Goal: Complete application form

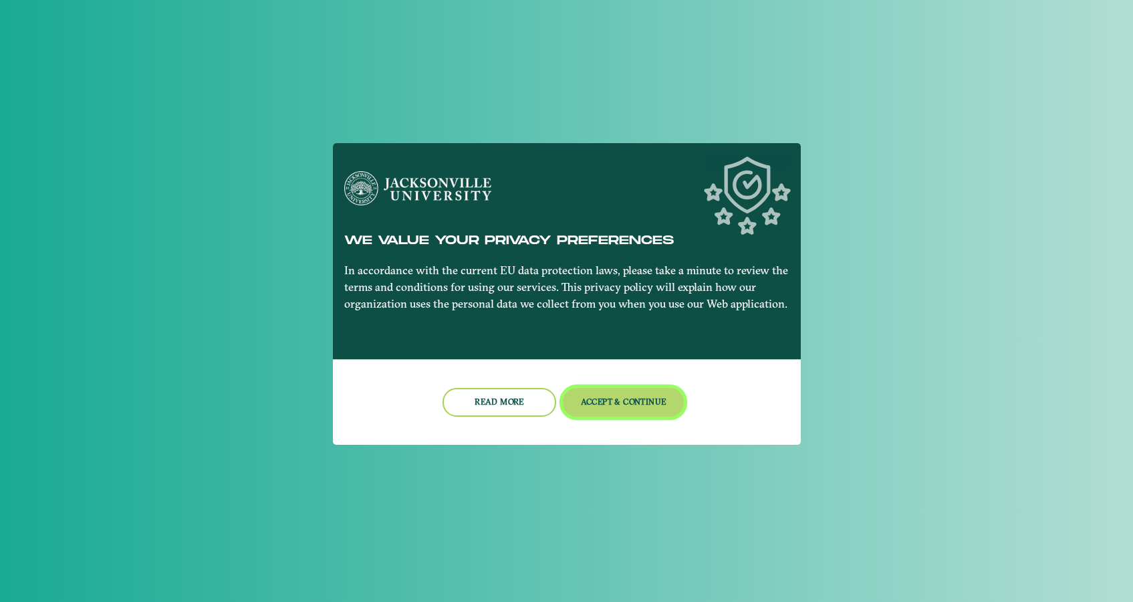
click at [619, 409] on button "Accept & Continue" at bounding box center [623, 402] width 121 height 29
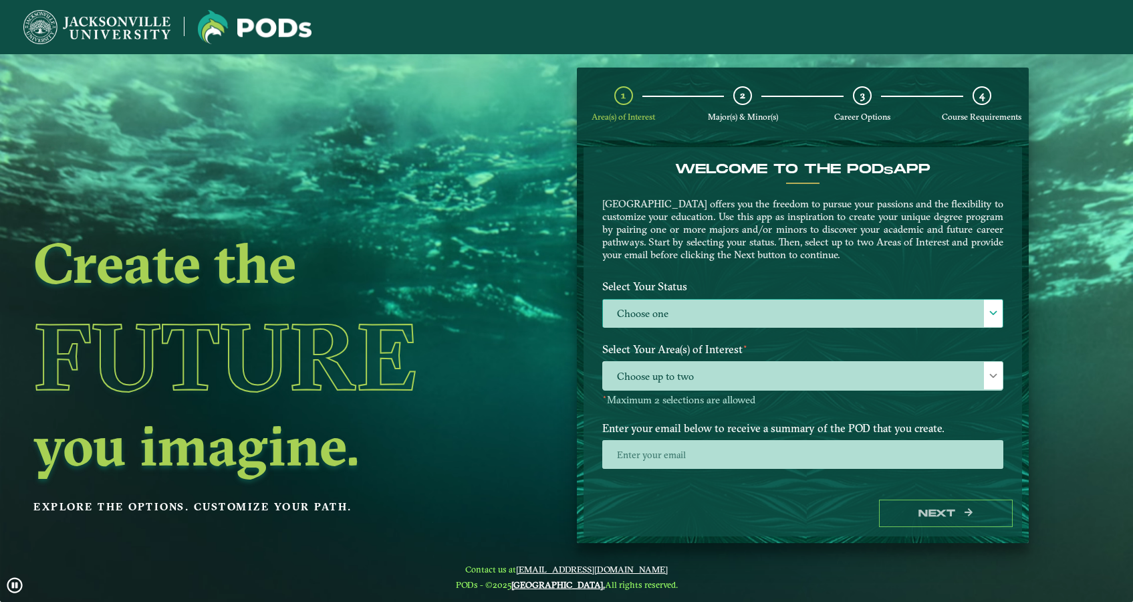
click at [646, 318] on label "Choose one" at bounding box center [803, 314] width 400 height 29
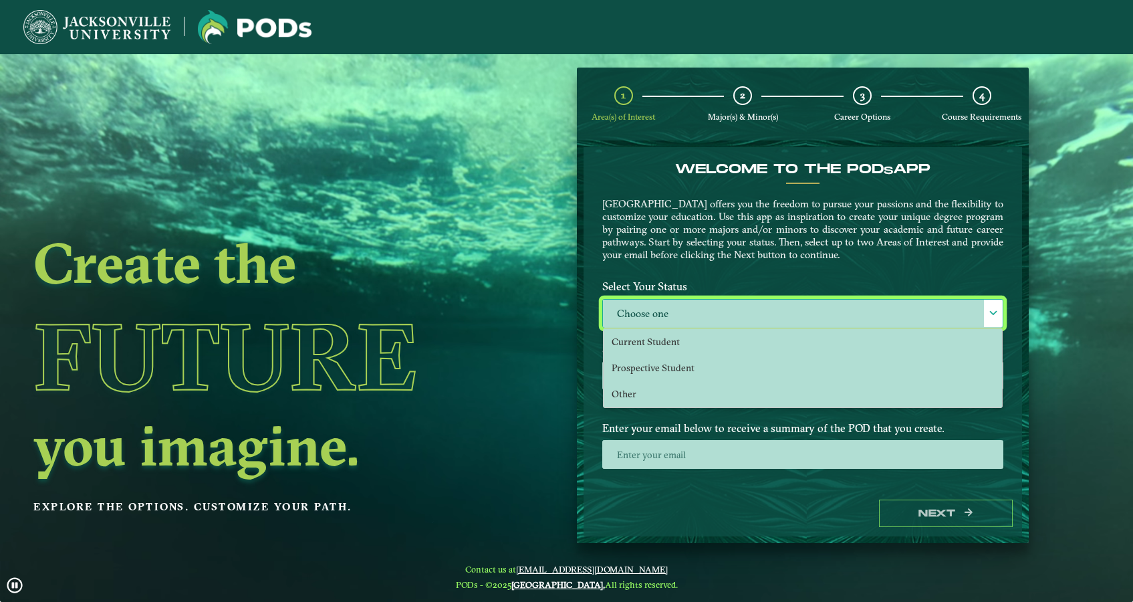
scroll to position [8, 60]
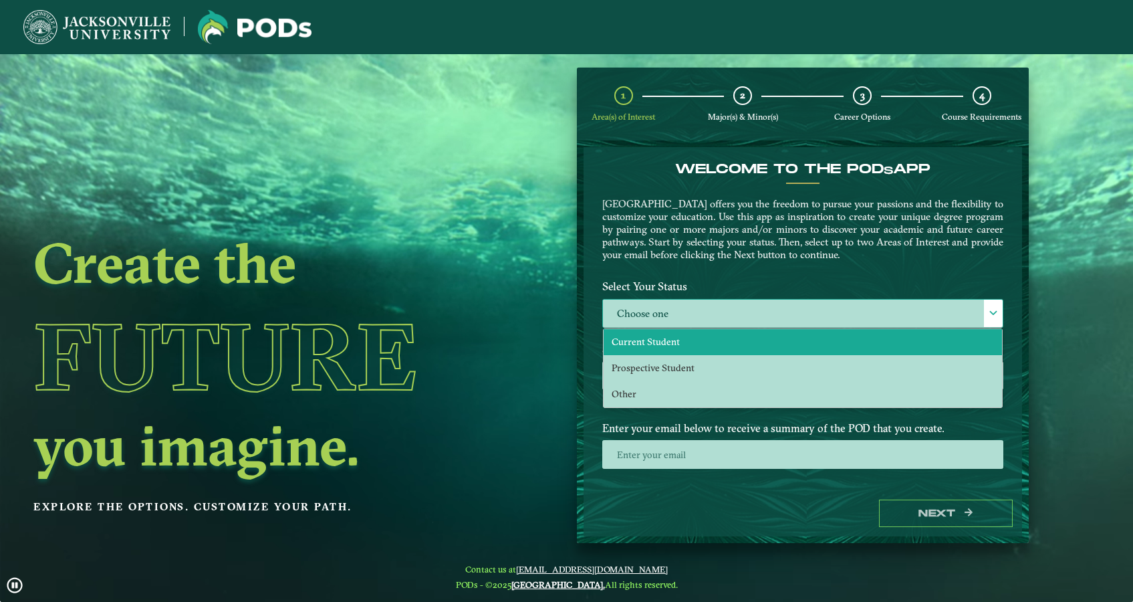
click at [637, 343] on span "Current Student" at bounding box center [646, 342] width 68 height 12
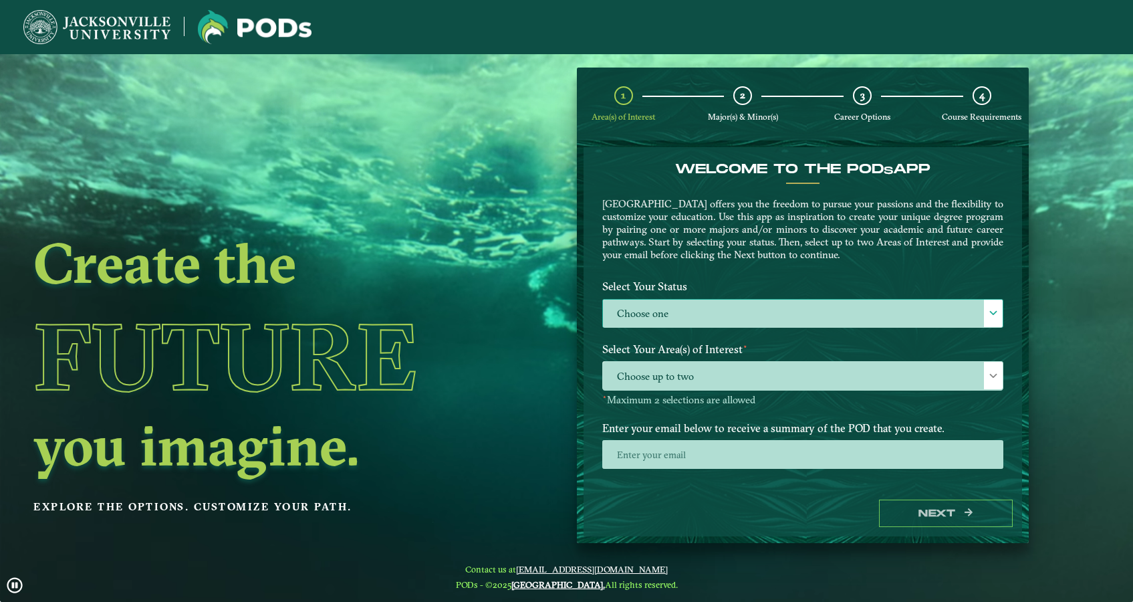
select select "[object Object]"
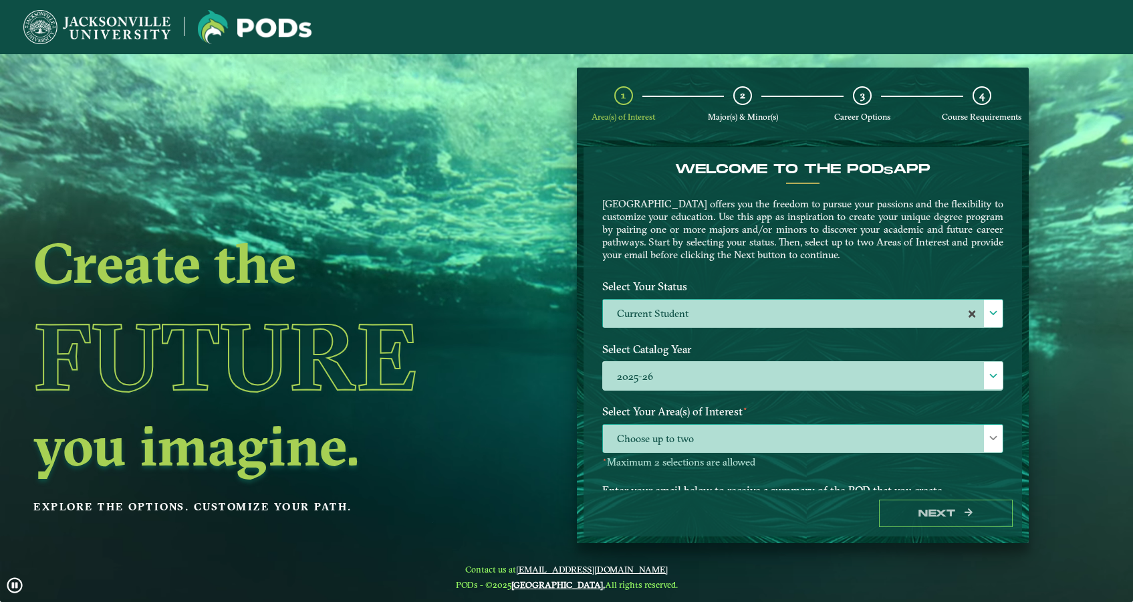
click at [668, 447] on span "Choose up to two" at bounding box center [803, 439] width 400 height 29
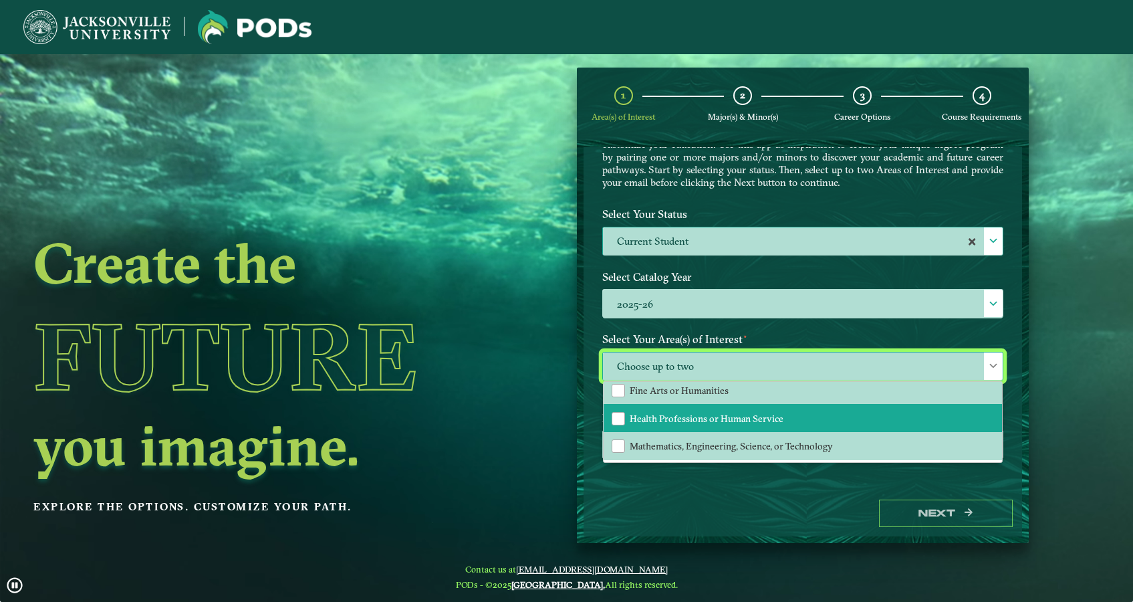
scroll to position [90, 0]
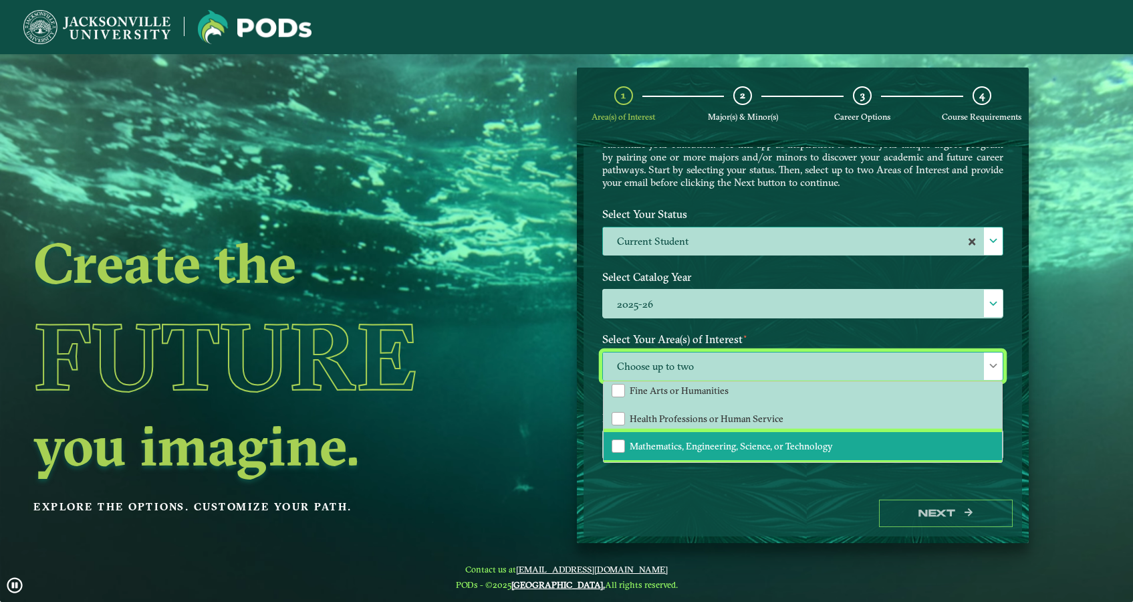
click at [667, 440] on span "Mathematics, Engineering, Science, or Technology" at bounding box center [731, 446] width 203 height 12
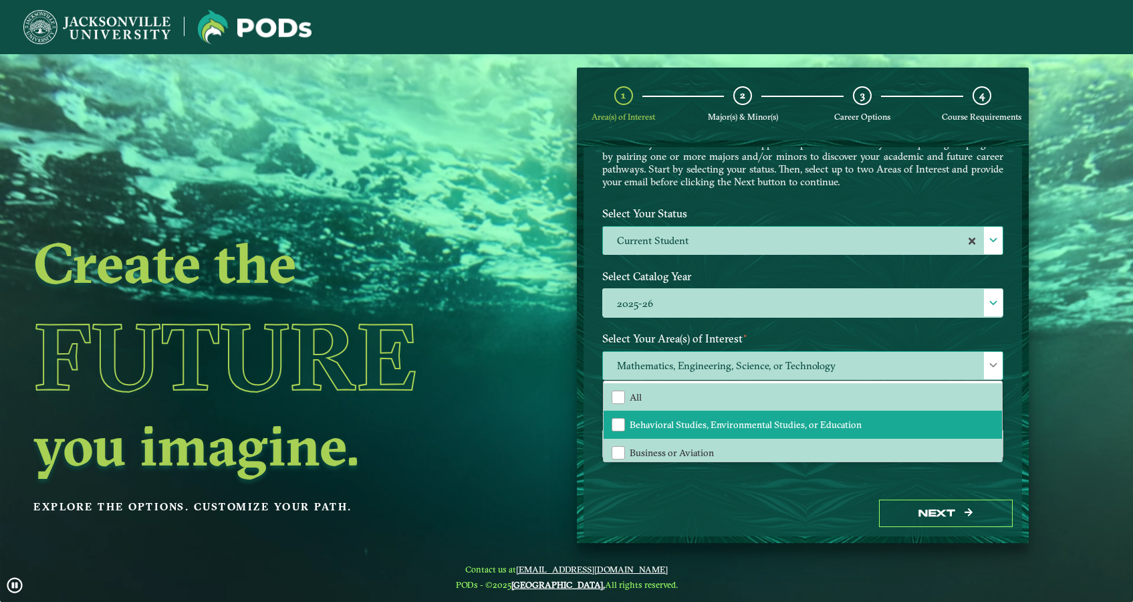
scroll to position [72, 0]
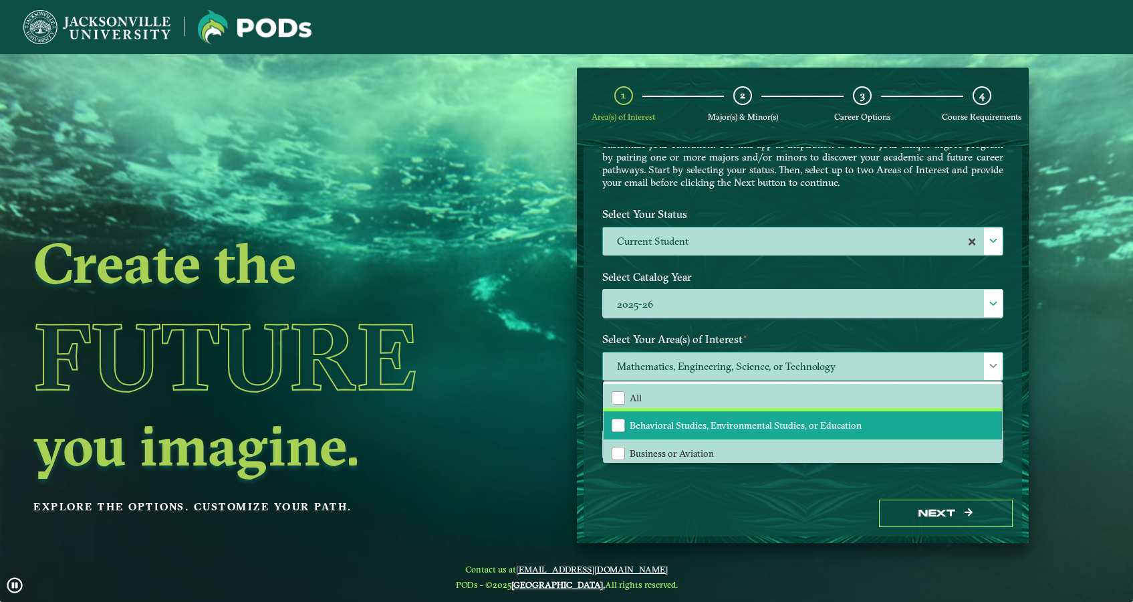
click at [669, 421] on span "Behavioral Studies, Environmental Studies, or Education" at bounding box center [746, 425] width 232 height 12
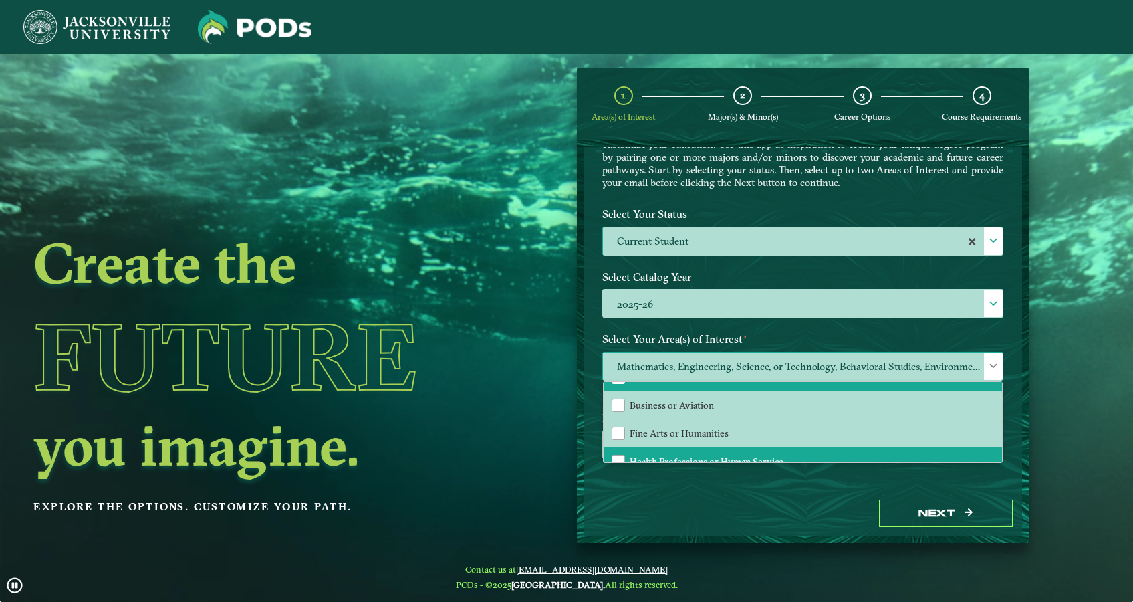
scroll to position [55, 0]
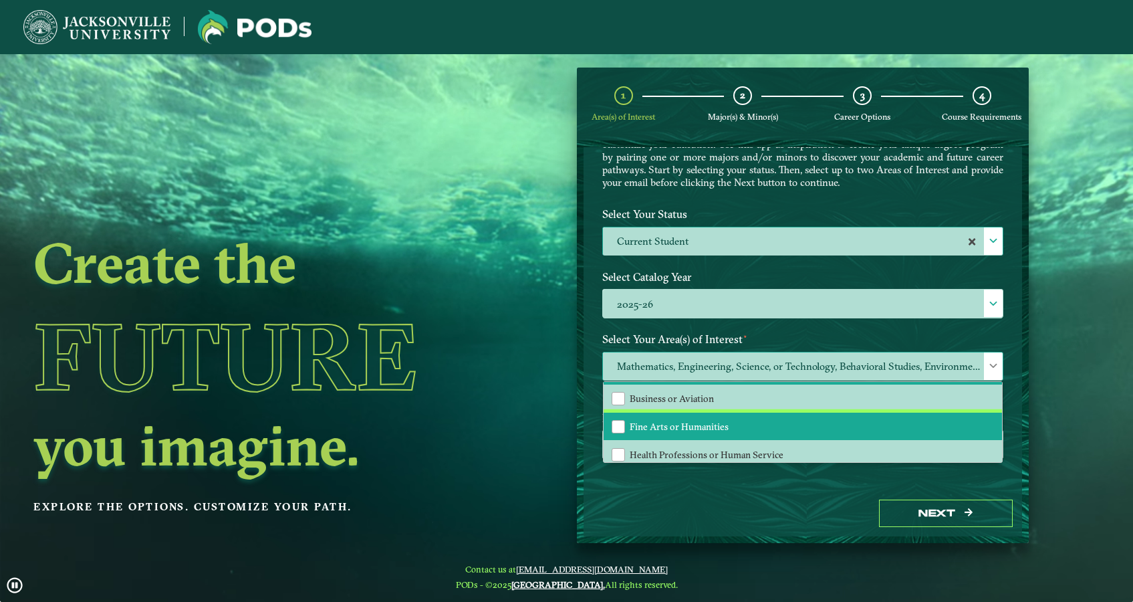
click at [666, 434] on li "Fine Arts or Humanities" at bounding box center [803, 427] width 398 height 28
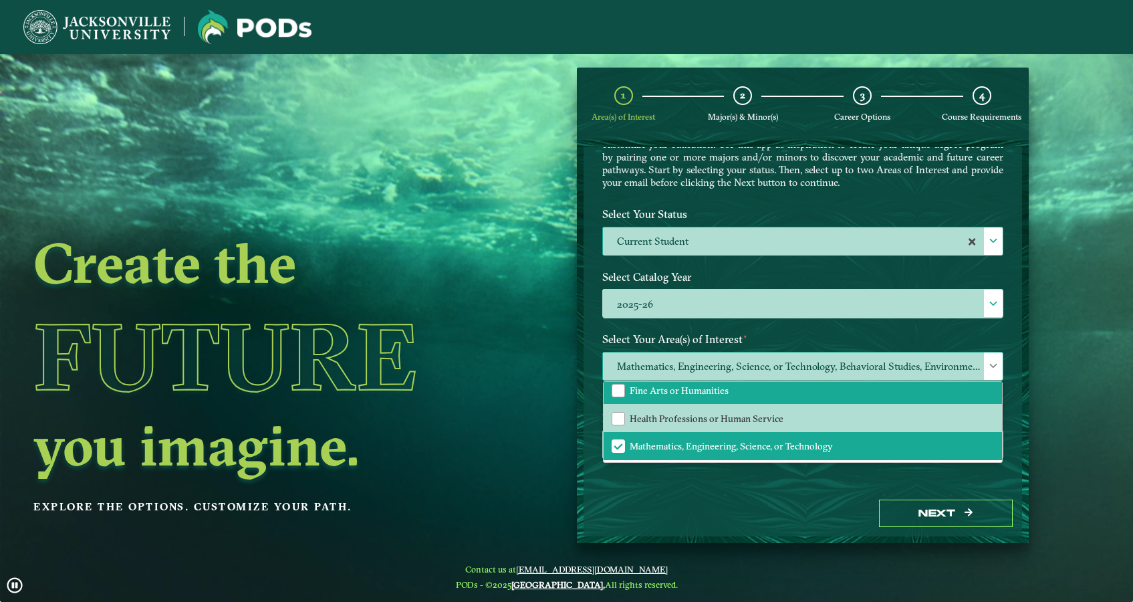
scroll to position [91, 0]
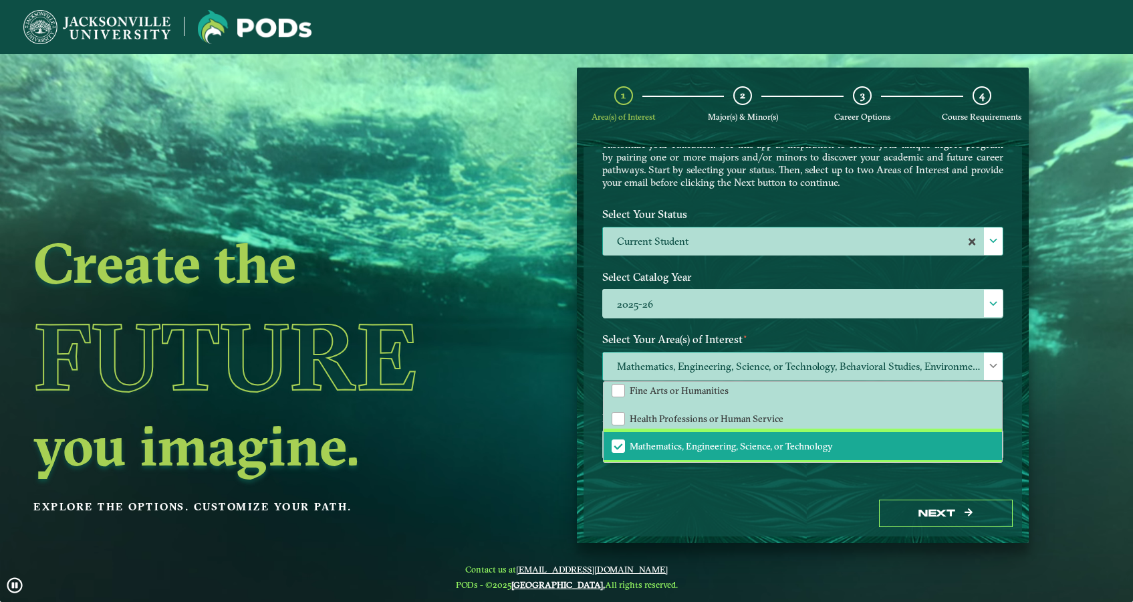
click at [630, 440] on span "Mathematics, Engineering, Science, or Technology" at bounding box center [731, 446] width 203 height 12
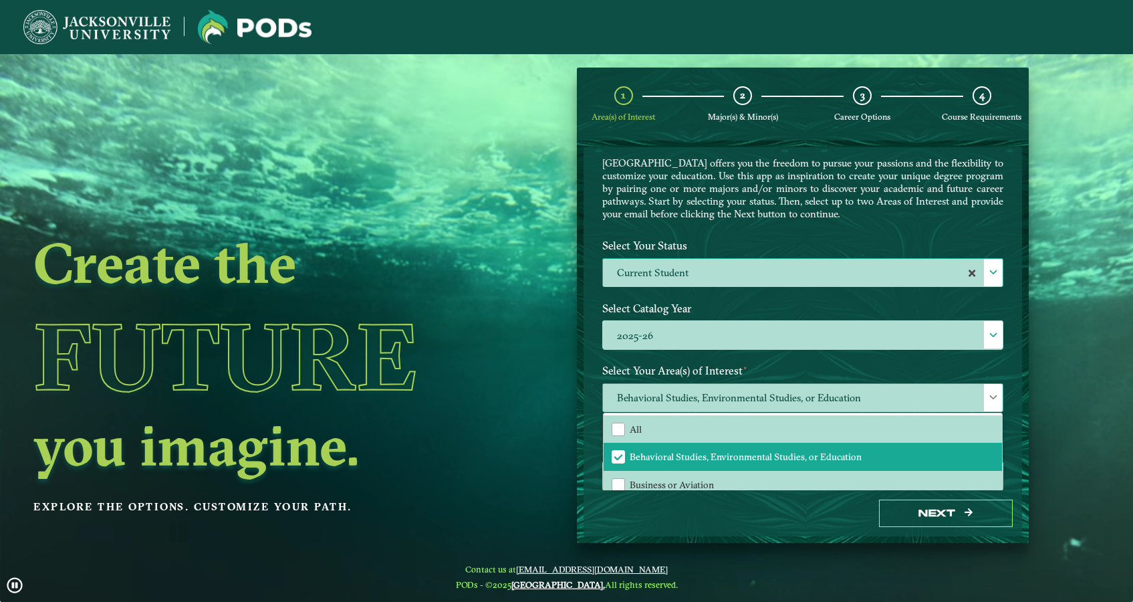
scroll to position [0, 0]
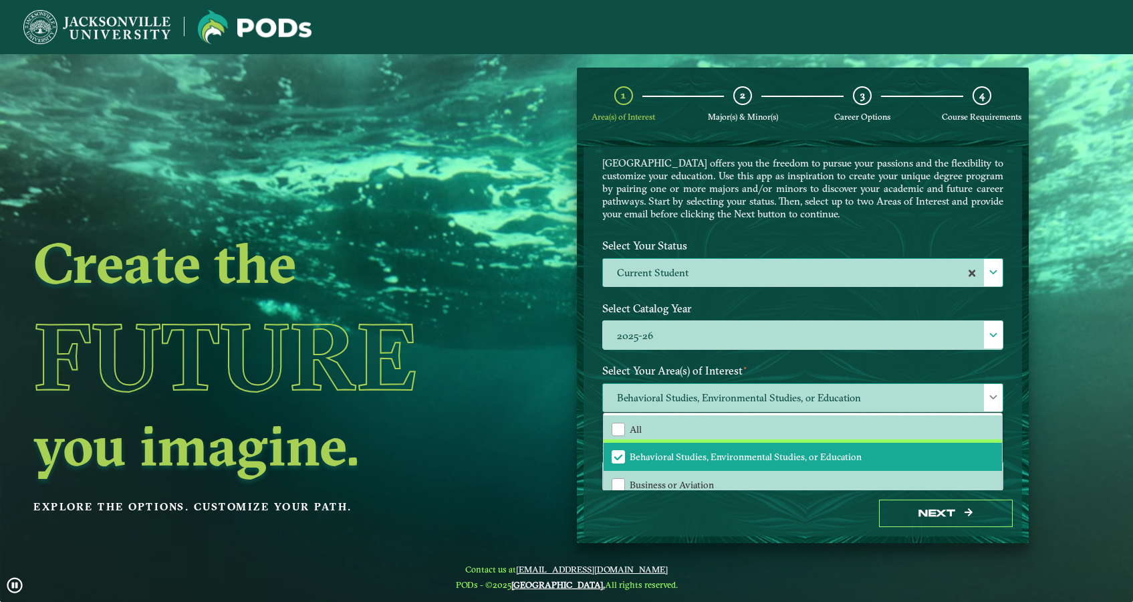
click at [689, 456] on span "Behavioral Studies, Environmental Studies, or Education" at bounding box center [746, 457] width 232 height 12
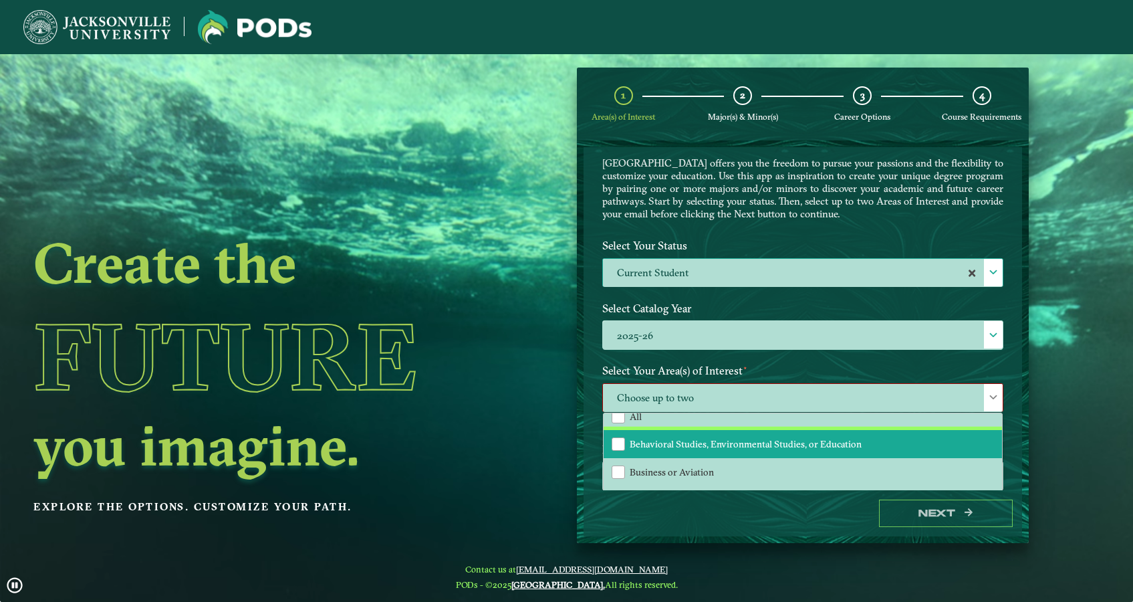
scroll to position [11, 0]
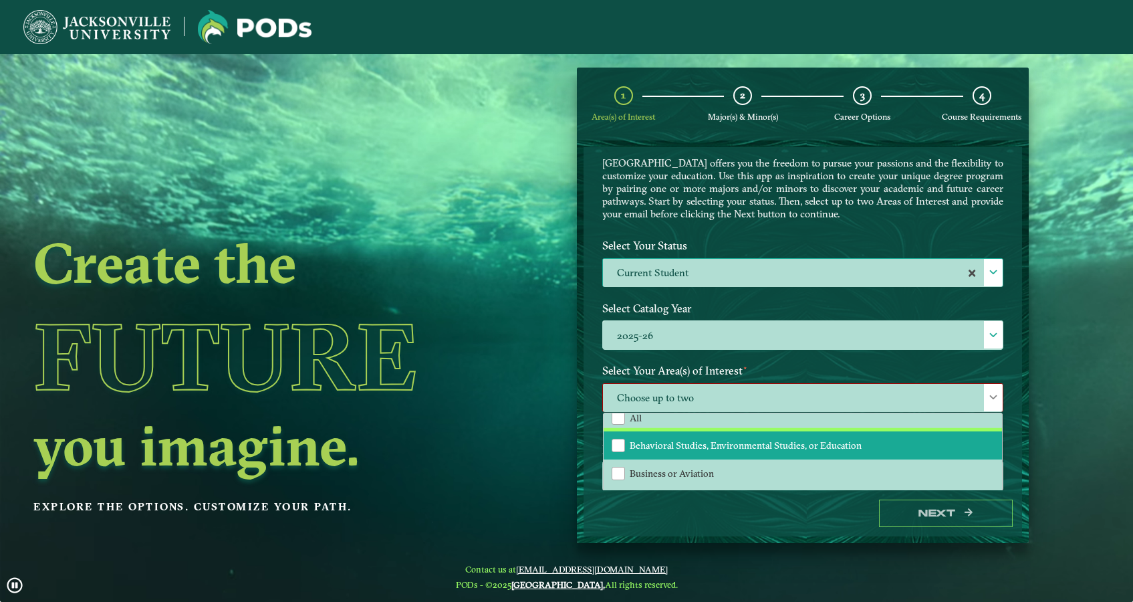
click at [689, 456] on li "Behavioral Studies, Environmental Studies, or Education" at bounding box center [803, 445] width 398 height 28
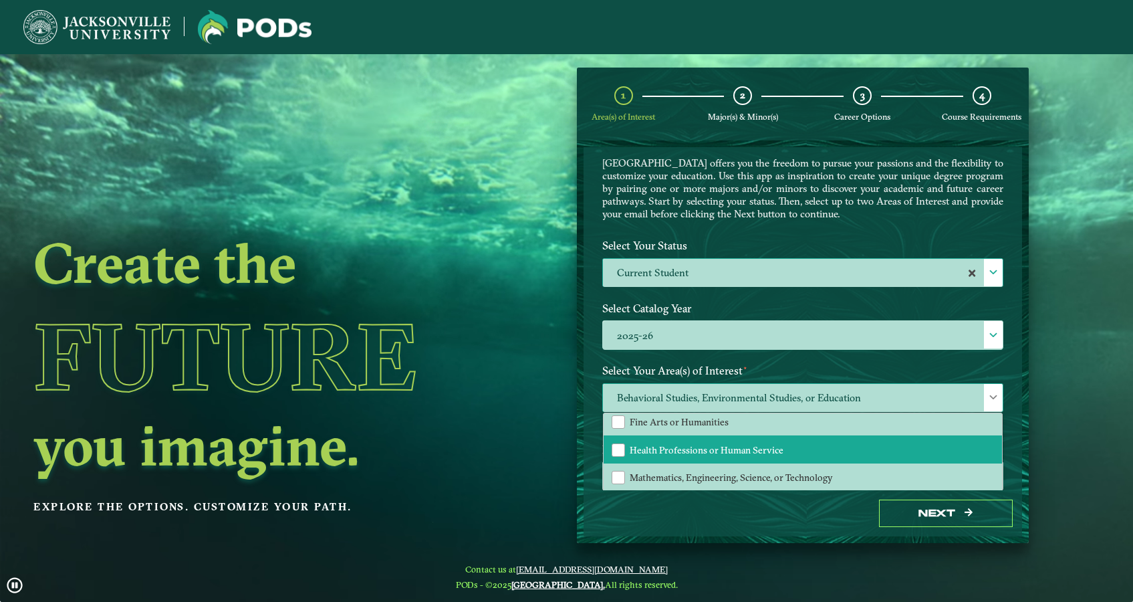
scroll to position [91, 0]
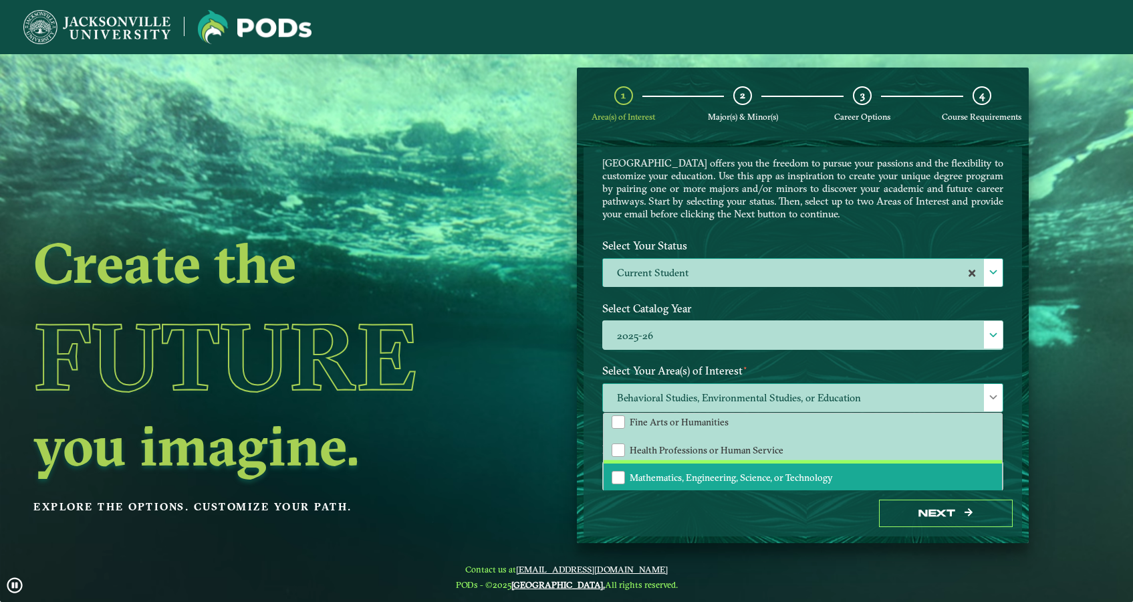
click at [705, 483] on span "Mathematics, Engineering, Science, or Technology" at bounding box center [731, 477] width 203 height 12
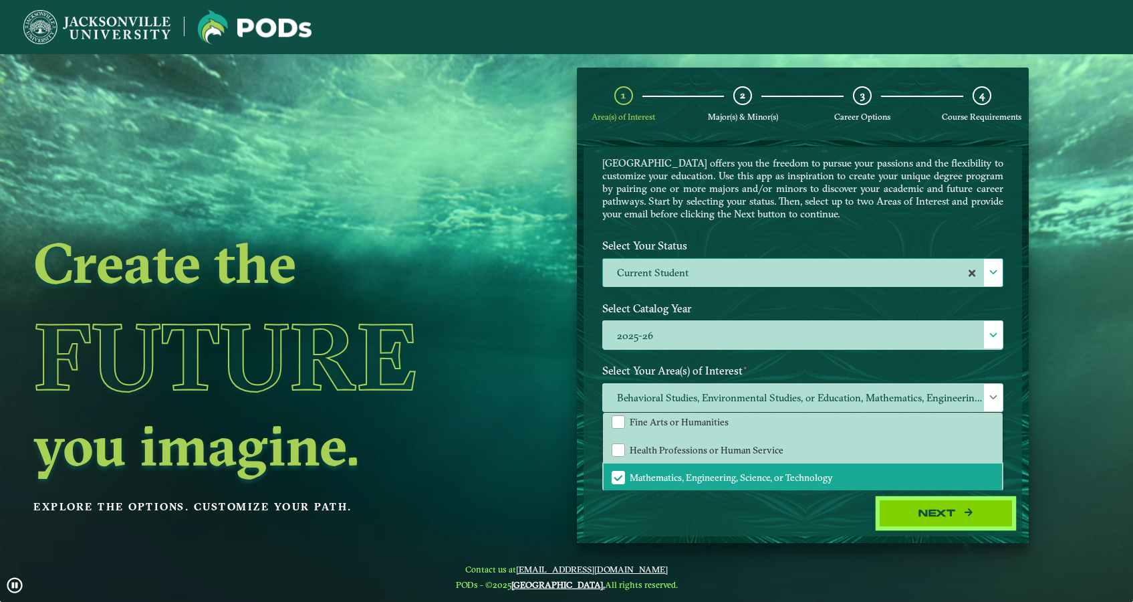
click at [896, 509] on button "Next" at bounding box center [946, 512] width 134 height 27
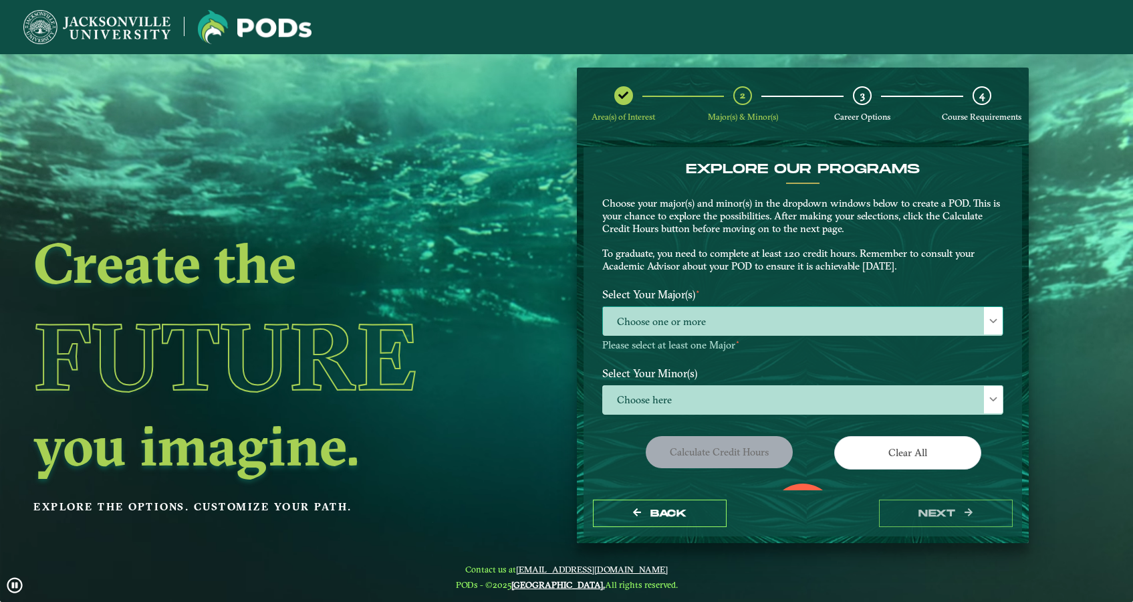
click at [740, 312] on span "Choose one or more" at bounding box center [803, 321] width 400 height 29
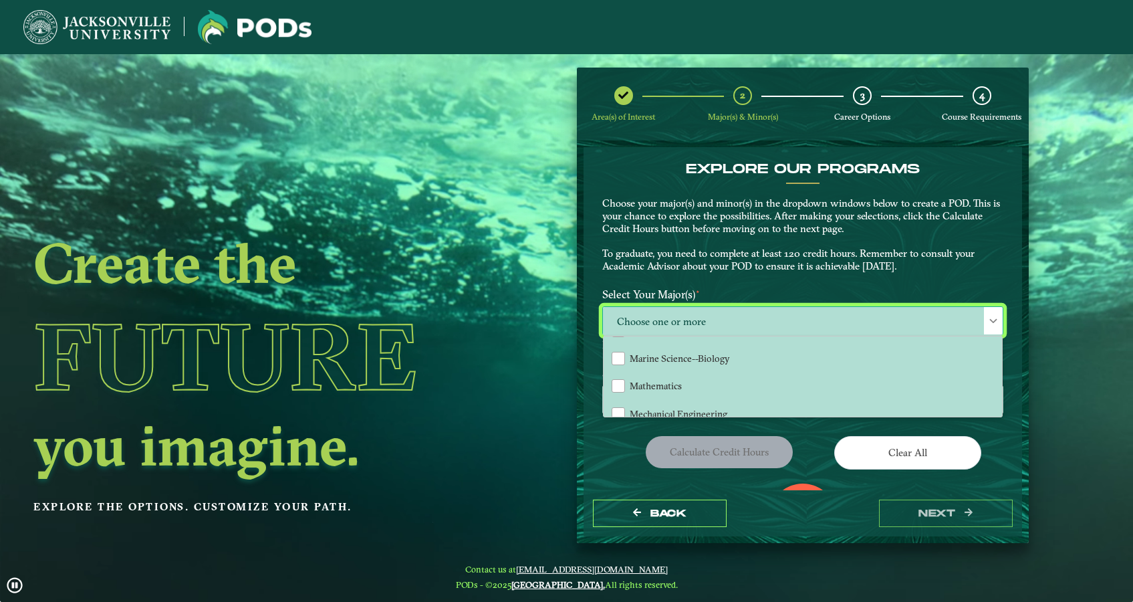
scroll to position [330, 0]
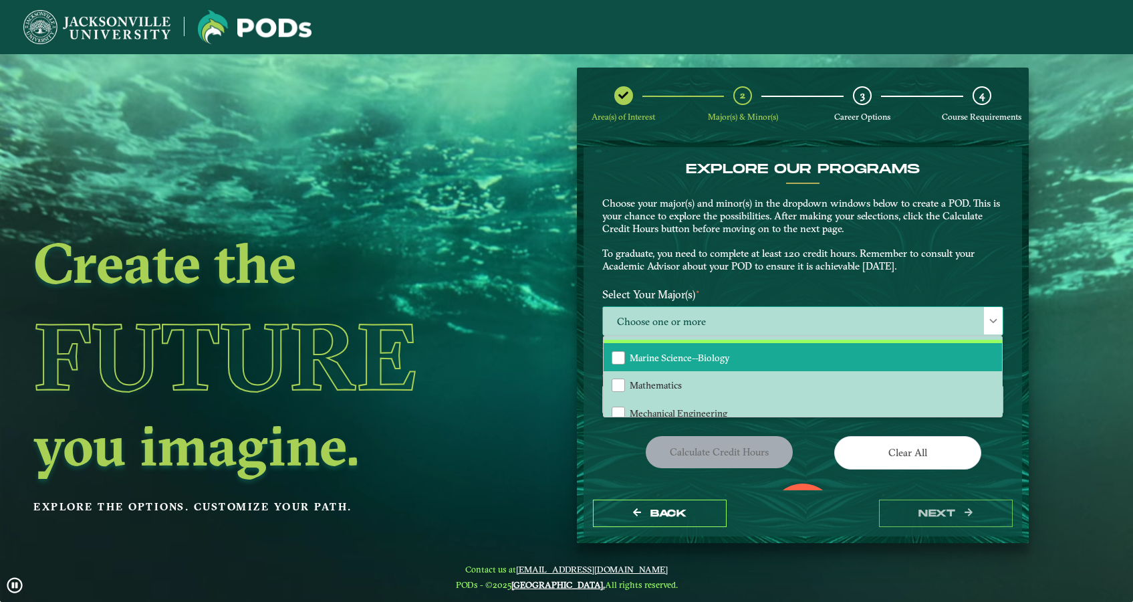
click at [730, 356] on li "Marine Science--Biology" at bounding box center [803, 357] width 398 height 28
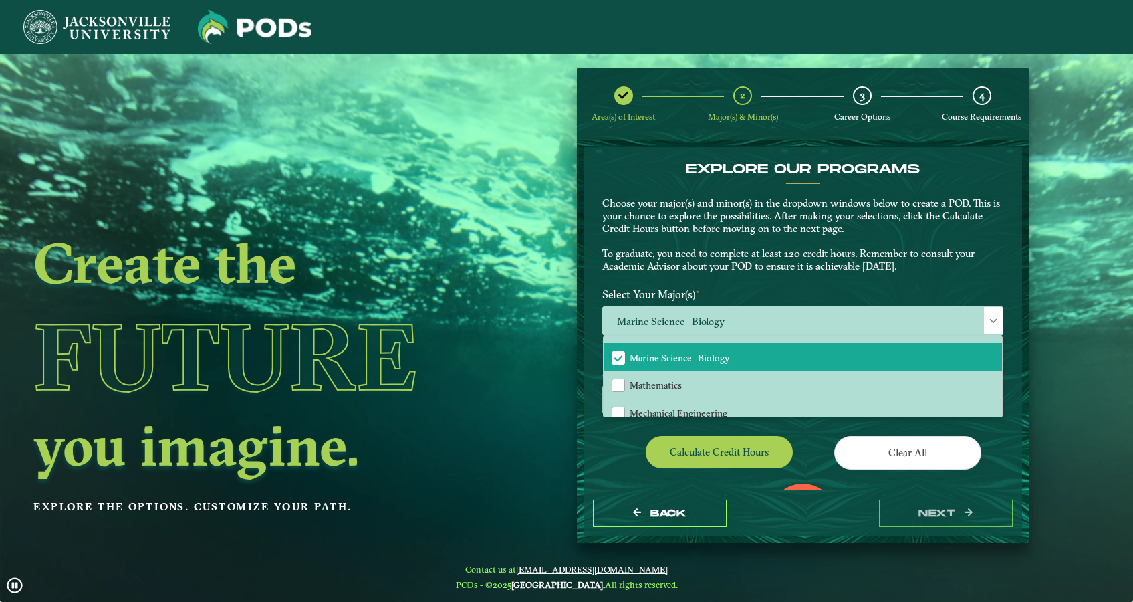
click at [626, 455] on div "Calculate credit hours" at bounding box center [697, 454] width 211 height 37
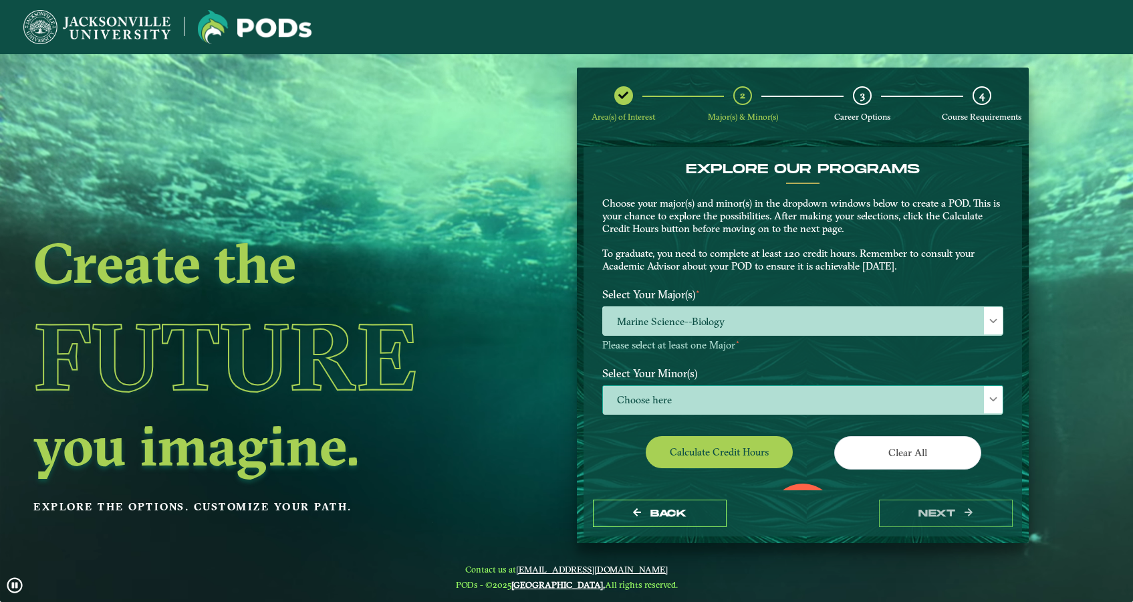
click at [651, 400] on span "Choose here" at bounding box center [803, 400] width 400 height 29
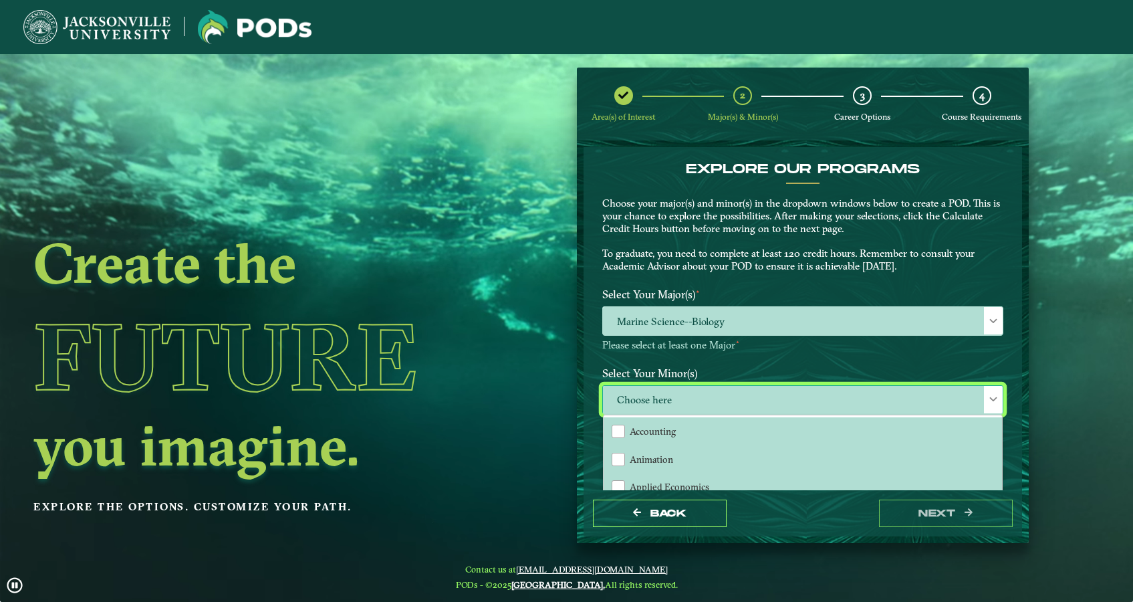
scroll to position [8, 60]
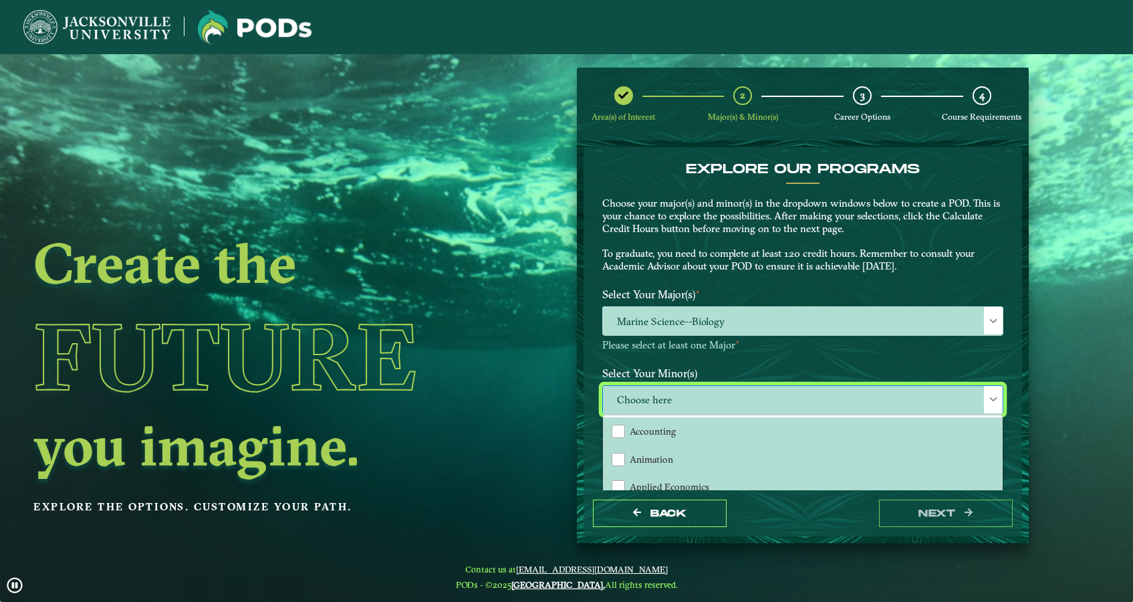
click at [578, 477] on form "EXPLORE OUR PROGRAMS Choose your major(s) and minor(s) in the dropdown windows …" at bounding box center [803, 341] width 452 height 403
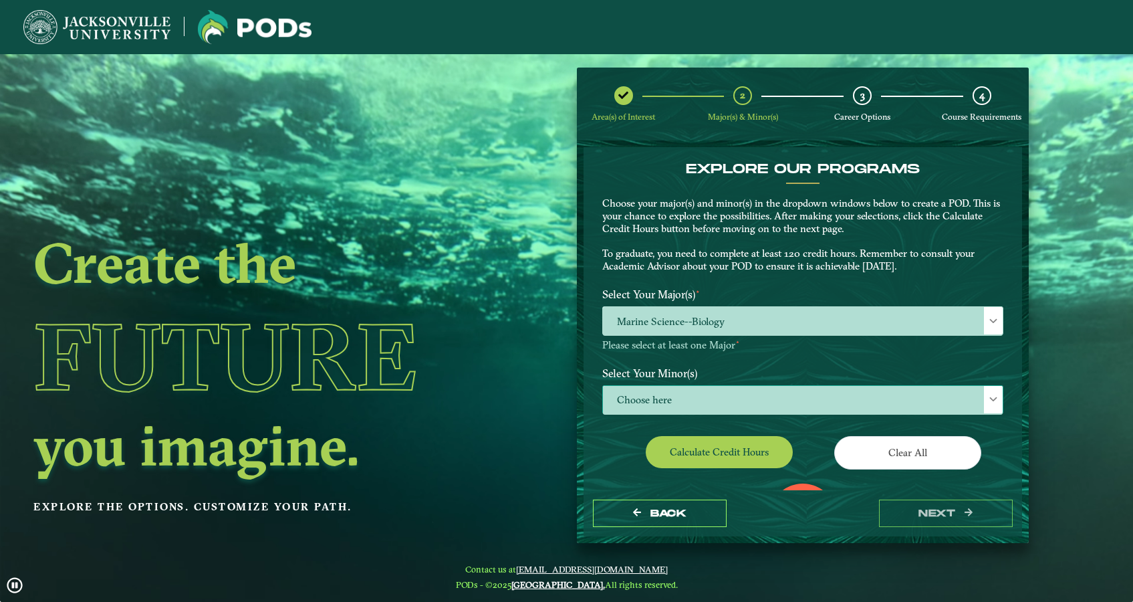
click at [776, 390] on span "Choose here" at bounding box center [803, 400] width 400 height 29
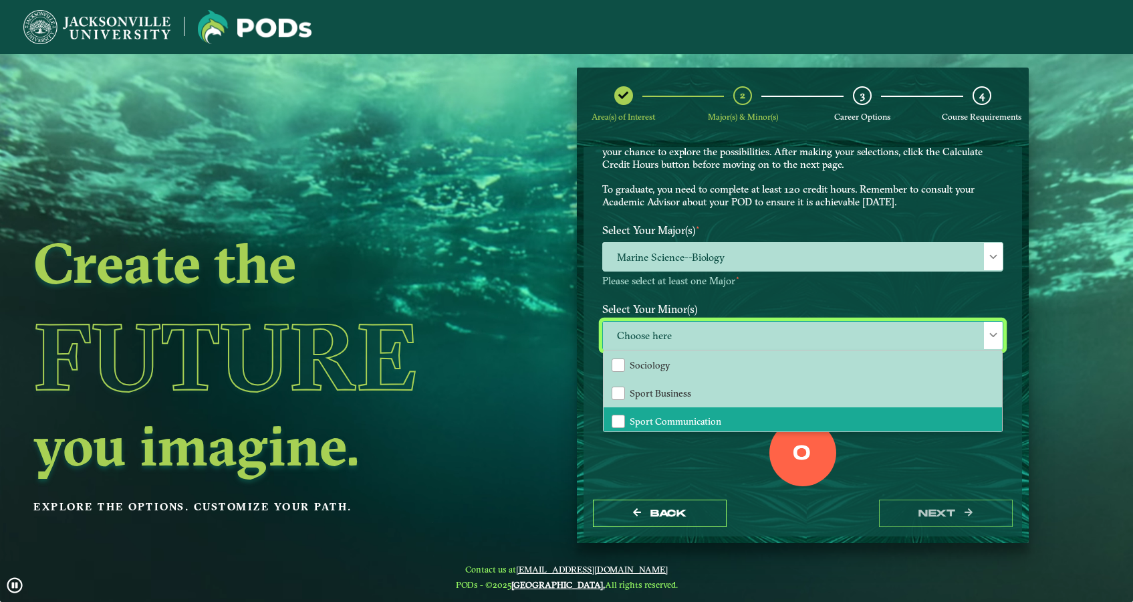
scroll to position [1279, 0]
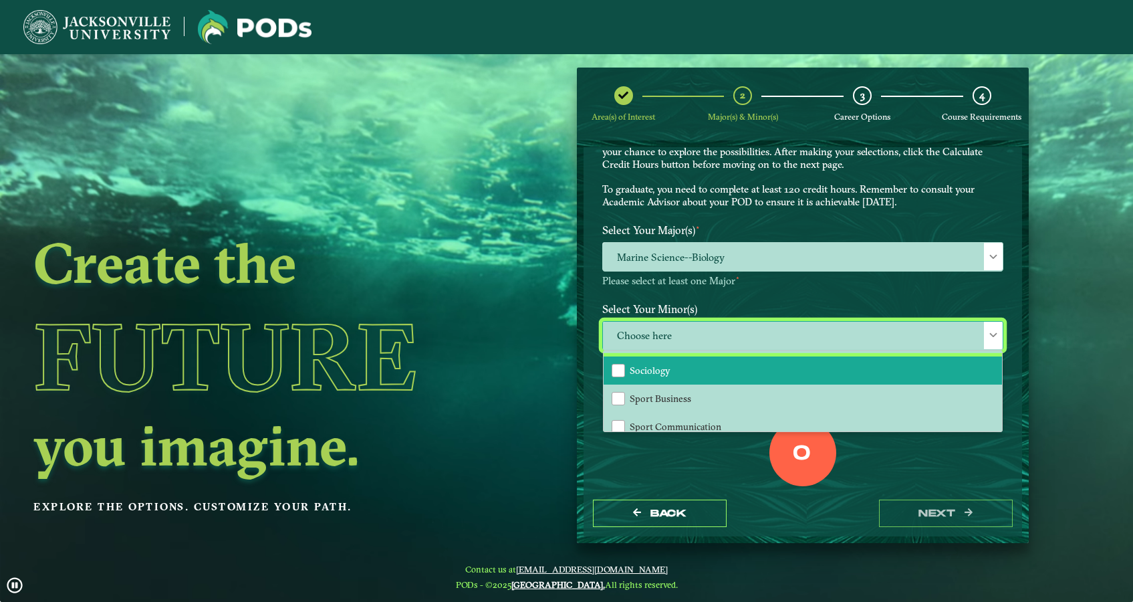
click at [641, 370] on span "Sociology" at bounding box center [650, 370] width 41 height 12
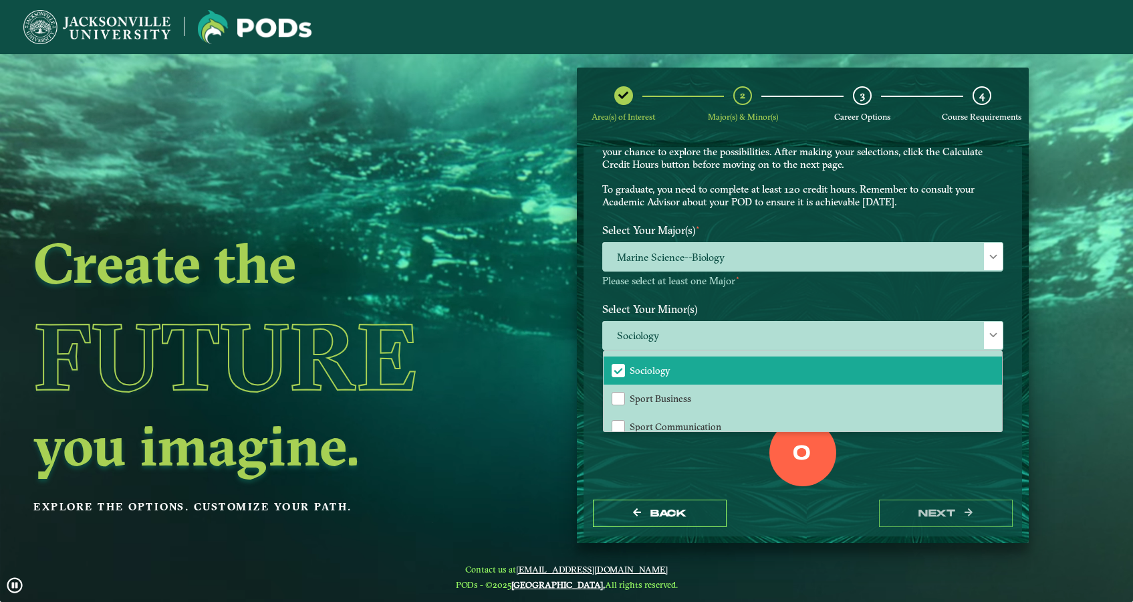
click at [824, 472] on div "0" at bounding box center [803, 452] width 67 height 67
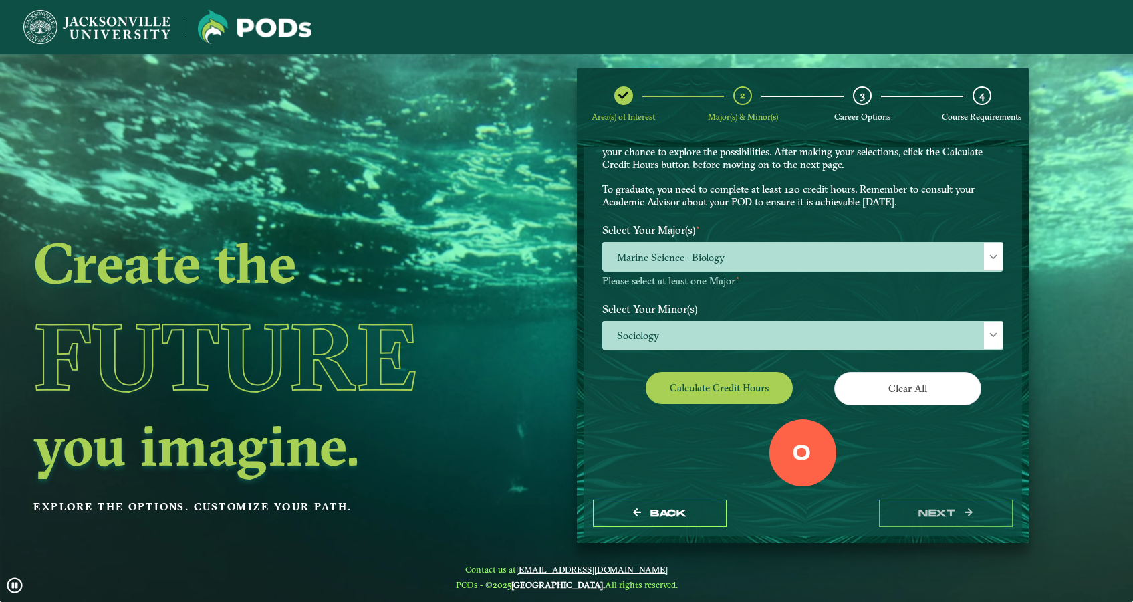
click at [788, 451] on div "0" at bounding box center [803, 452] width 67 height 67
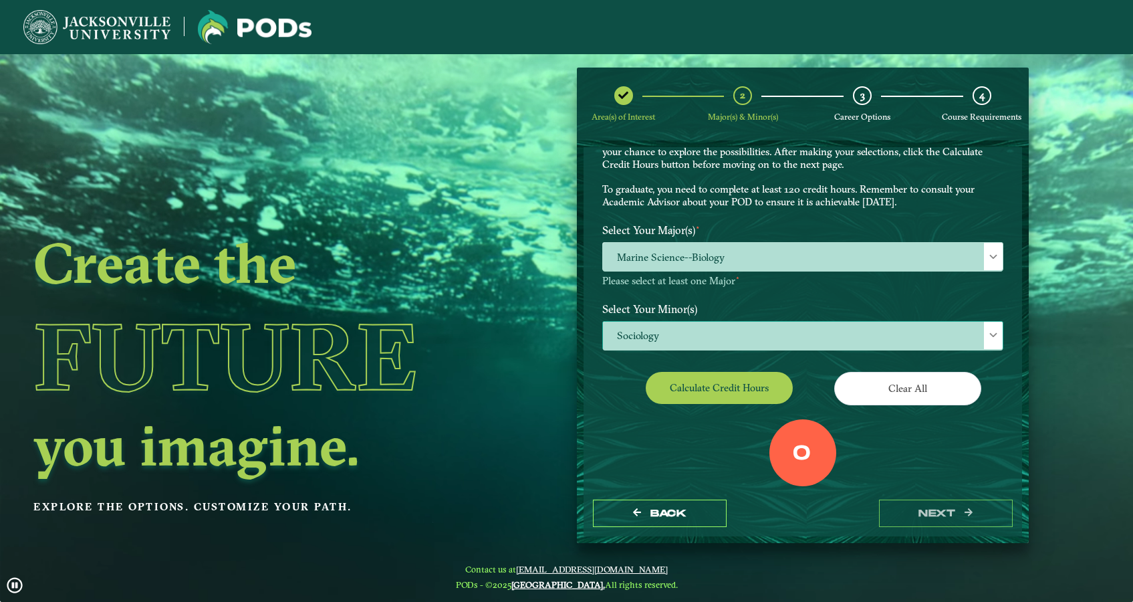
click at [679, 340] on span "Sociology" at bounding box center [803, 336] width 400 height 29
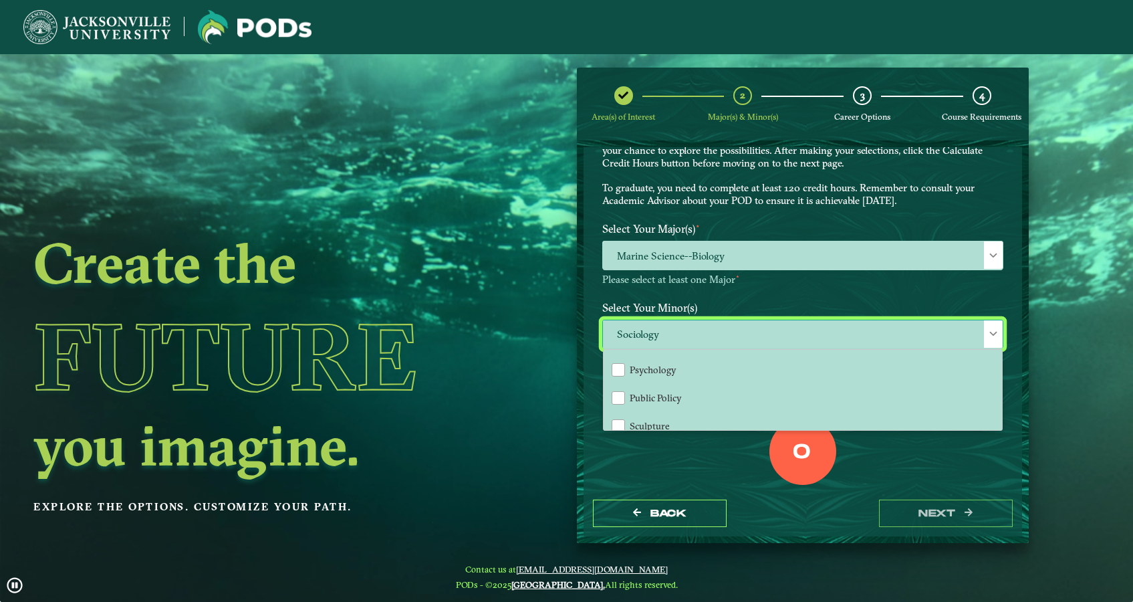
scroll to position [1193, 0]
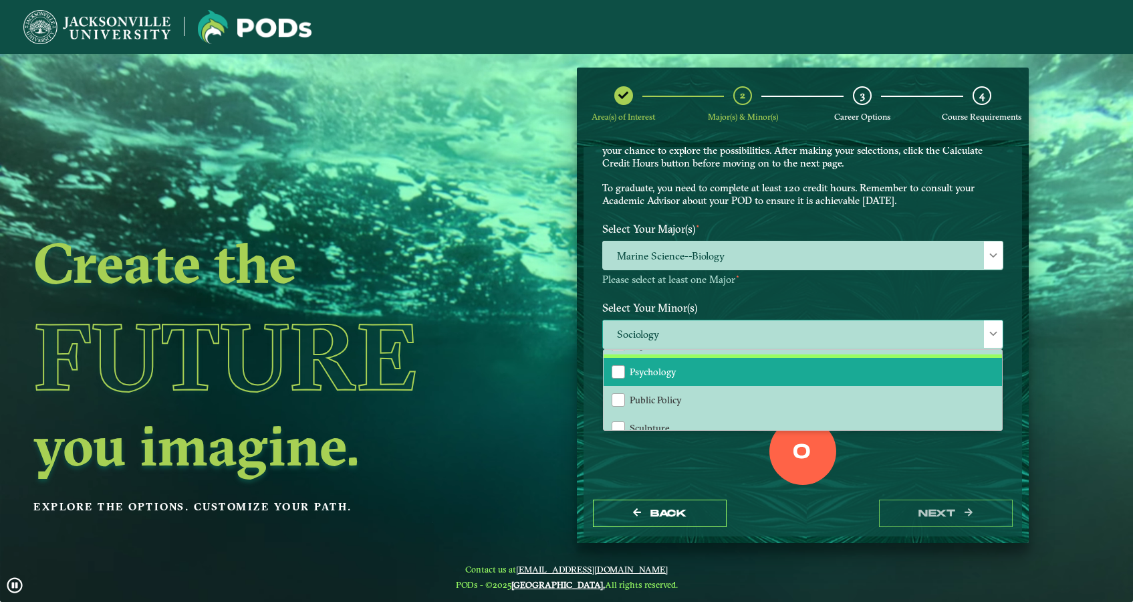
click at [675, 370] on li "Psychology" at bounding box center [803, 372] width 398 height 28
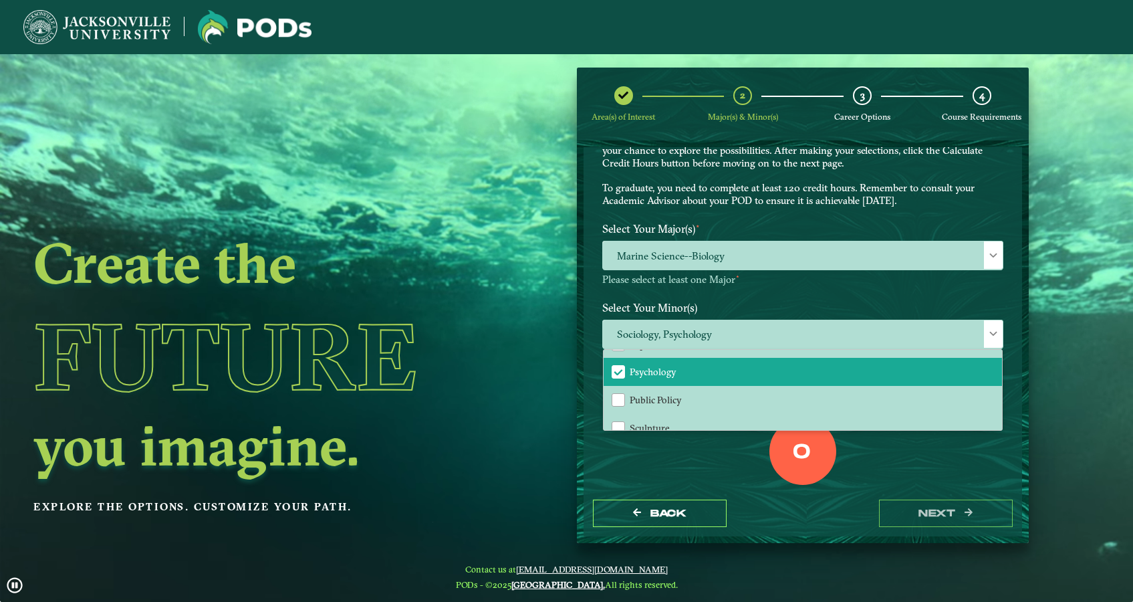
click at [679, 471] on div "0 Total Credit Hours" at bounding box center [802, 475] width 421 height 114
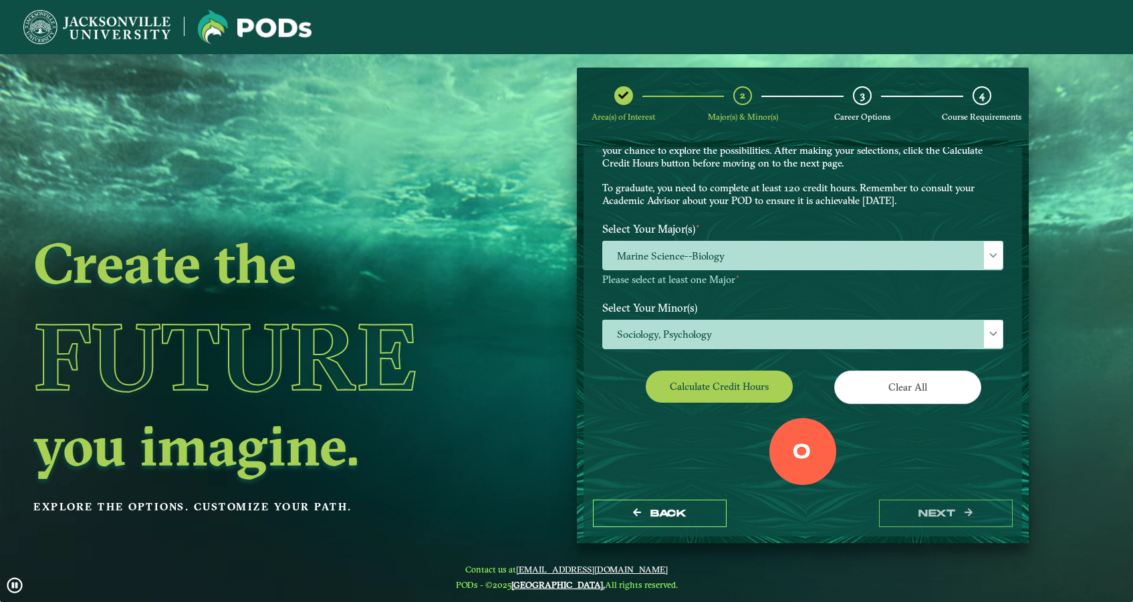
click at [719, 397] on div "Calculate credit hours" at bounding box center [697, 388] width 211 height 37
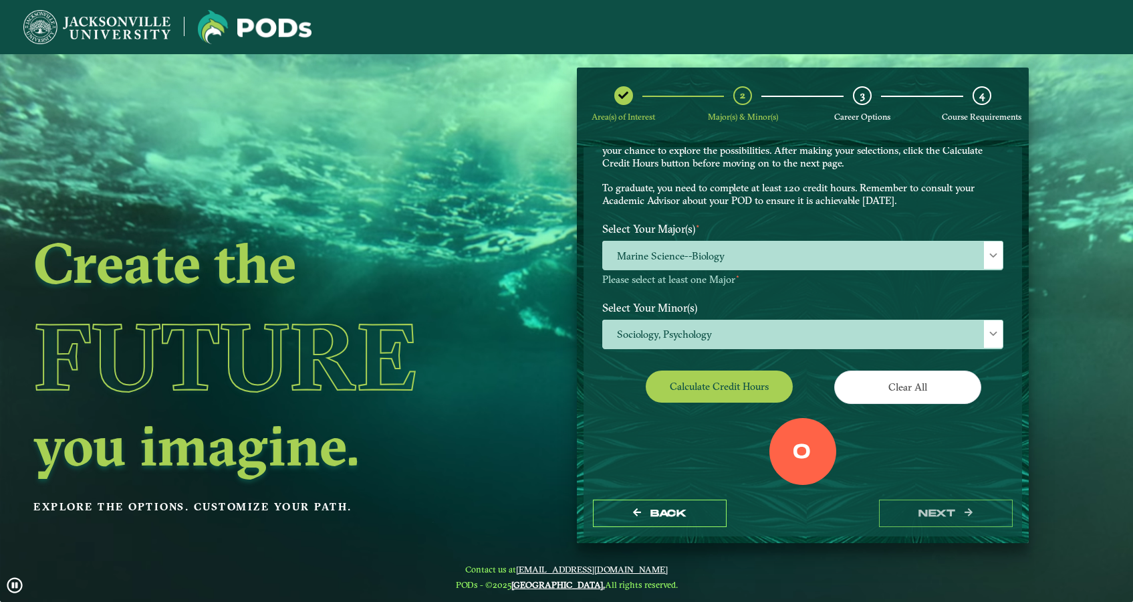
click at [735, 379] on button "Calculate credit hours" at bounding box center [719, 385] width 147 height 31
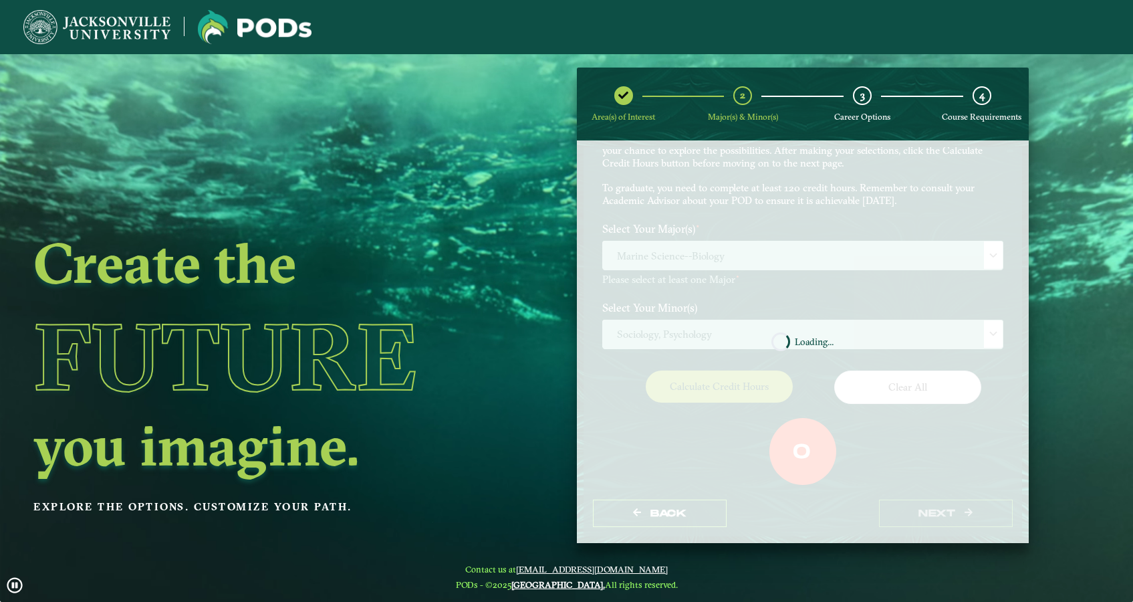
scroll to position [76, 0]
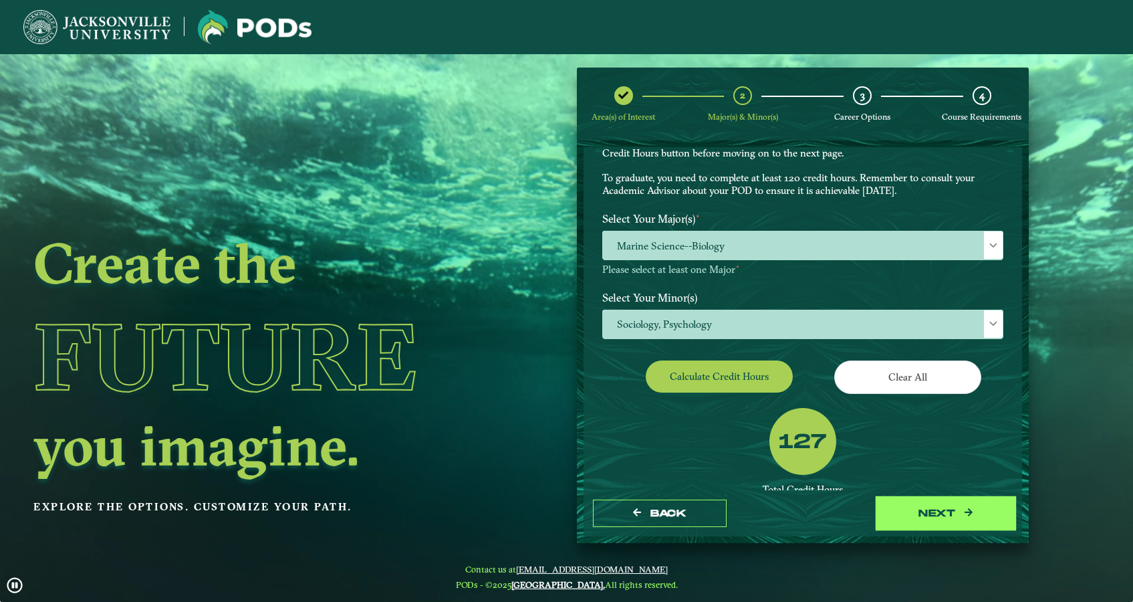
click at [943, 511] on button "next" at bounding box center [946, 512] width 134 height 27
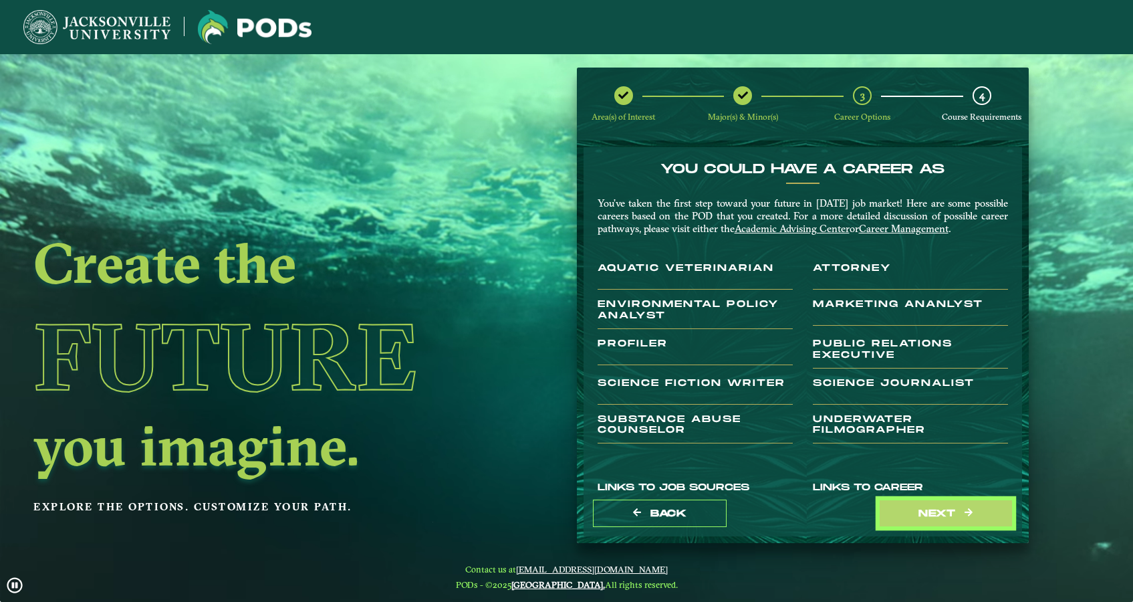
click at [943, 511] on button "next" at bounding box center [946, 512] width 134 height 27
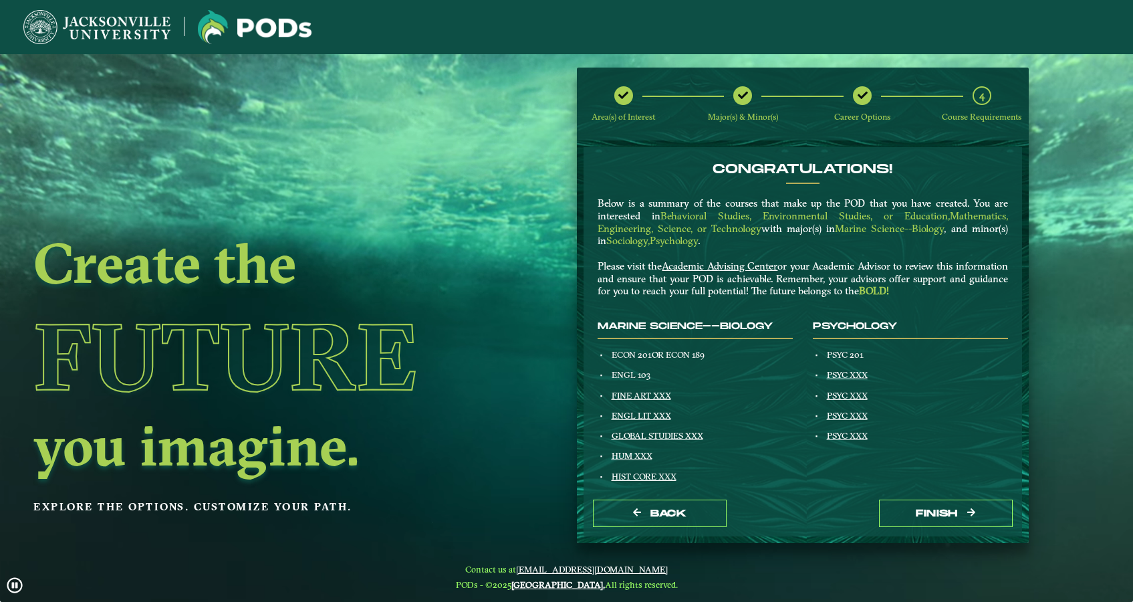
scroll to position [0, 0]
